Goal: Book appointment/travel/reservation

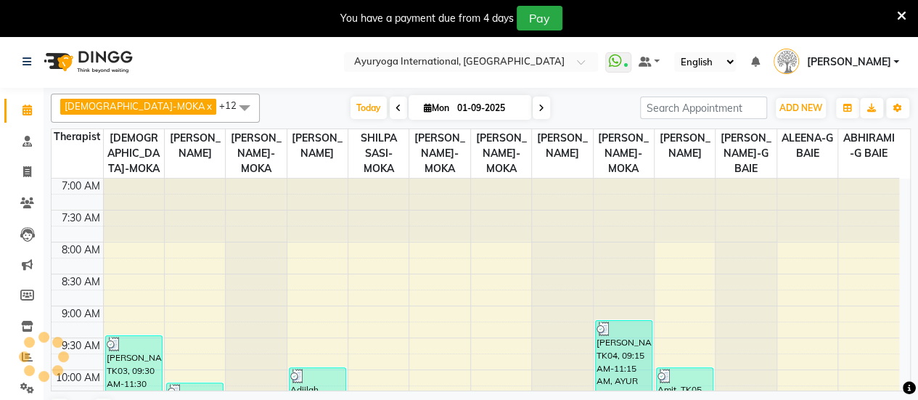
scroll to position [378, 0]
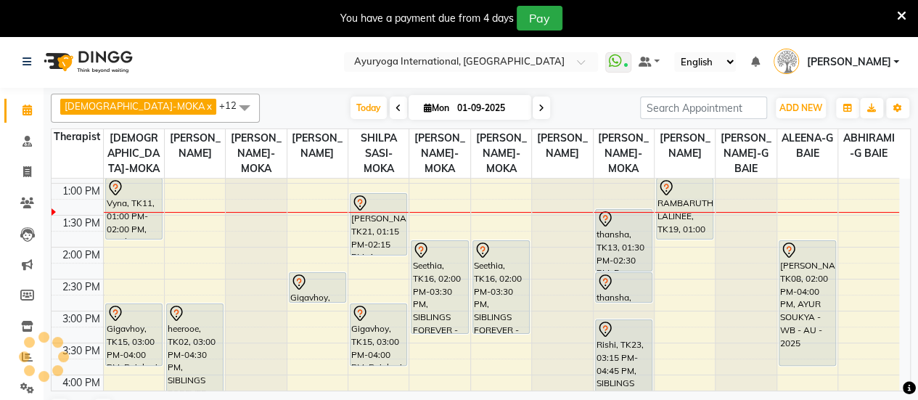
click at [424, 110] on icon at bounding box center [428, 107] width 8 height 9
select select "9"
select select "2025"
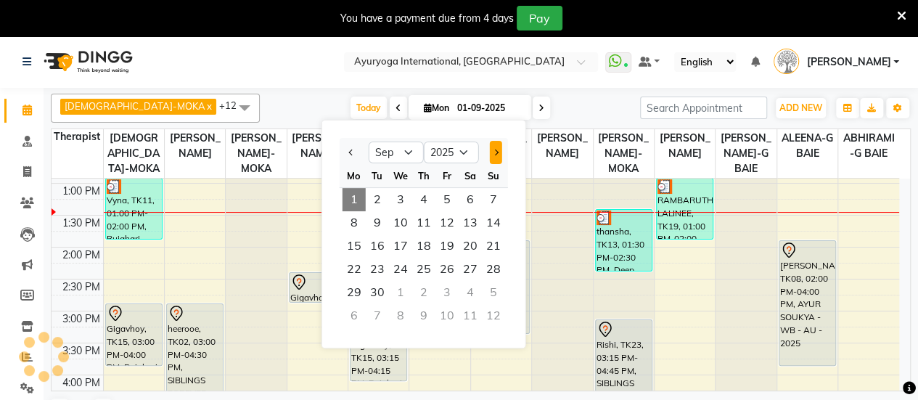
click at [492, 158] on button "Next month" at bounding box center [495, 152] width 12 height 23
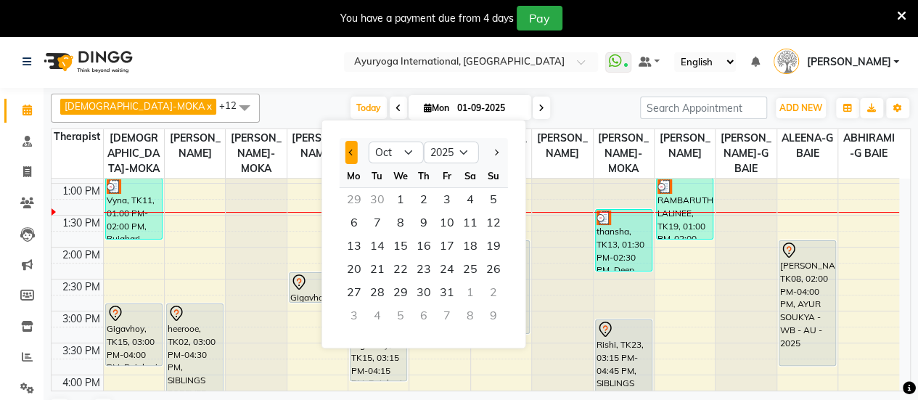
click at [351, 157] on button "Previous month" at bounding box center [351, 152] width 12 height 23
select select "9"
click at [448, 265] on span "26" at bounding box center [446, 269] width 23 height 23
type input "[DATE]"
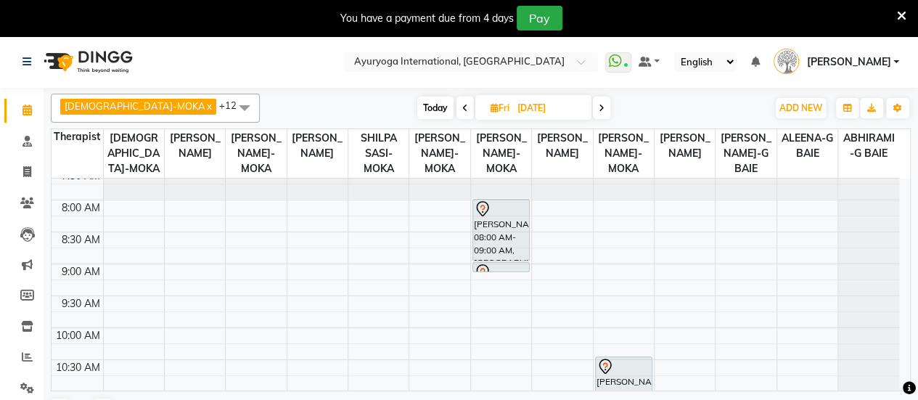
scroll to position [0, 0]
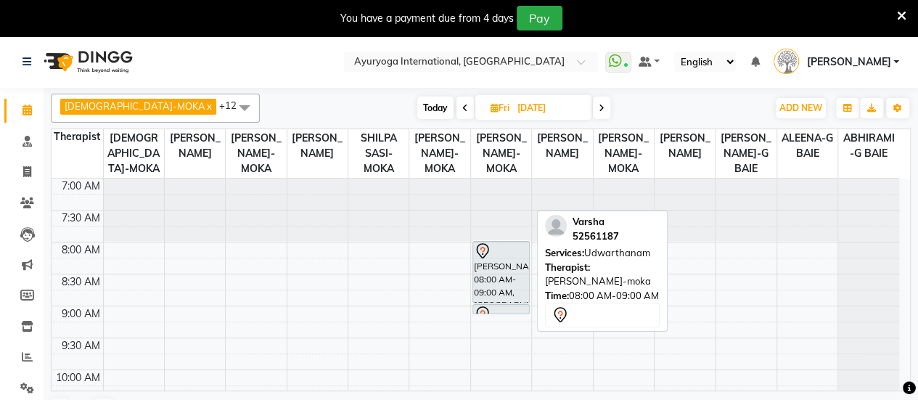
click at [499, 287] on div "[PERSON_NAME], 08:00 AM-09:00 AM, [GEOGRAPHIC_DATA]" at bounding box center [501, 272] width 56 height 61
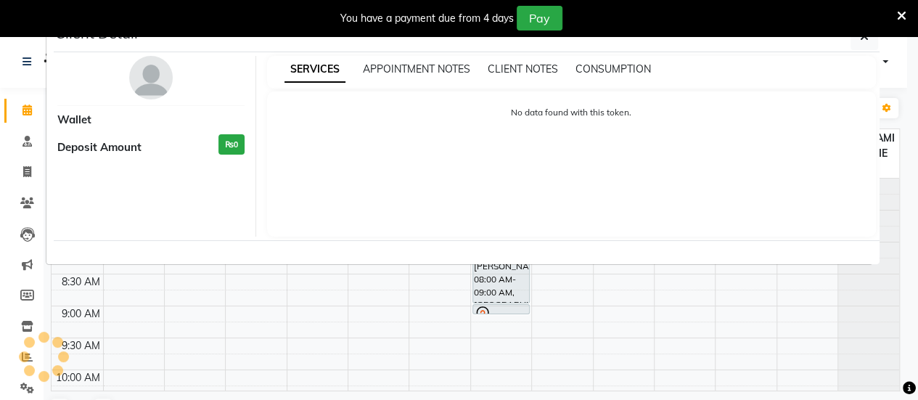
select select "7"
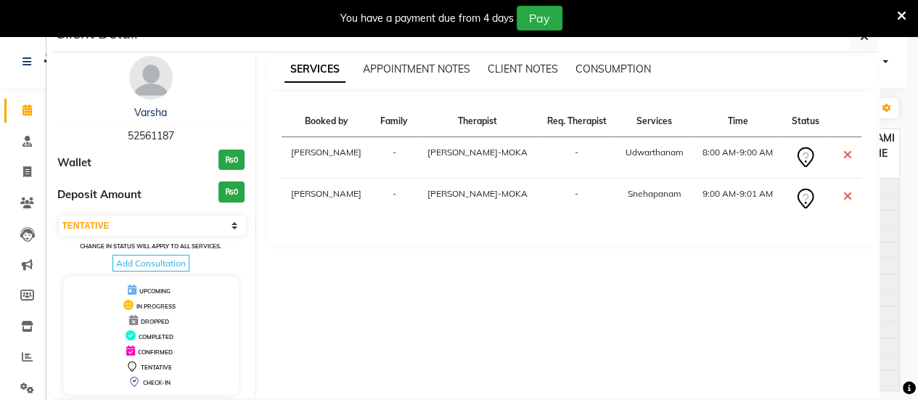
click at [854, 36] on div "You have a payment due from 4 days Pay" at bounding box center [459, 18] width 918 height 36
